Goal: Check status

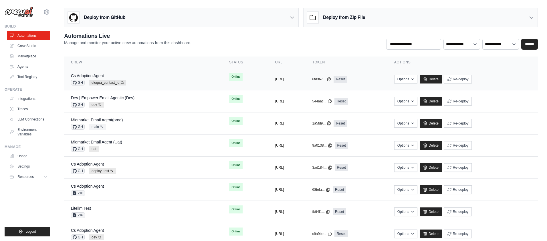
click at [235, 79] on td "Online" at bounding box center [245, 76] width 46 height 17
click at [472, 79] on button "Re-deploy" at bounding box center [458, 78] width 28 height 9
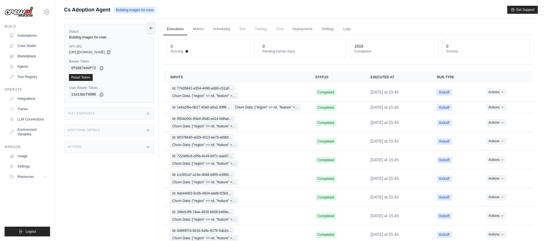
scroll to position [56, 0]
